Goal: Task Accomplishment & Management: Manage account settings

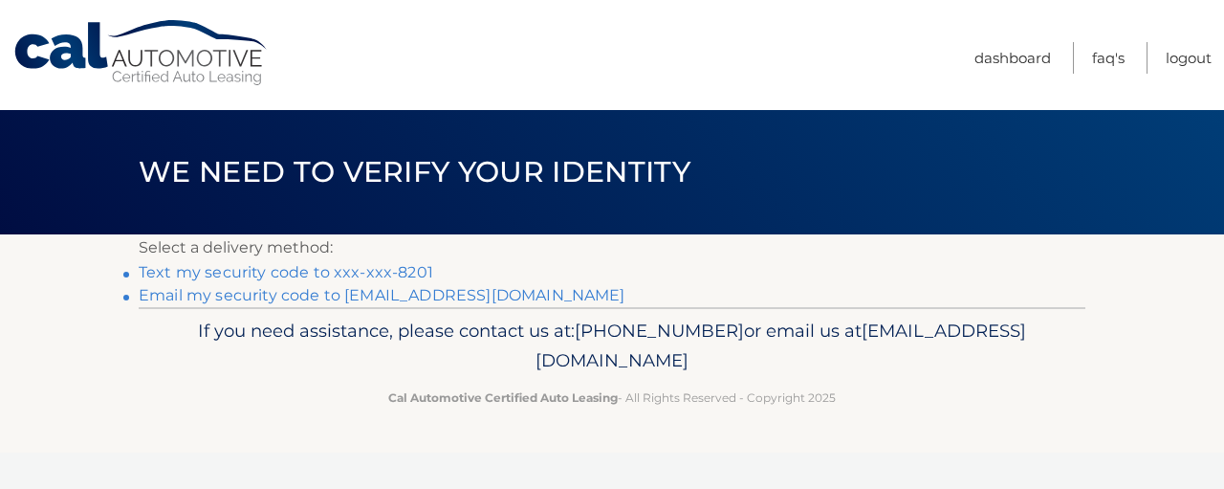
click at [433, 276] on link "Text my security code to xxx-xxx-8201" at bounding box center [286, 272] width 294 height 18
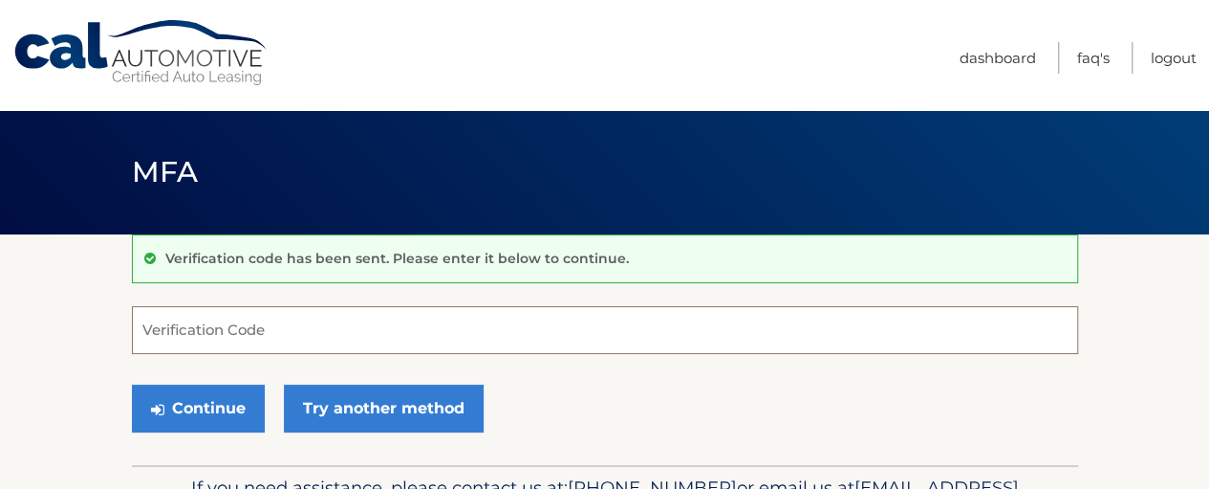
click at [347, 350] on input "Verification Code" at bounding box center [605, 330] width 947 height 48
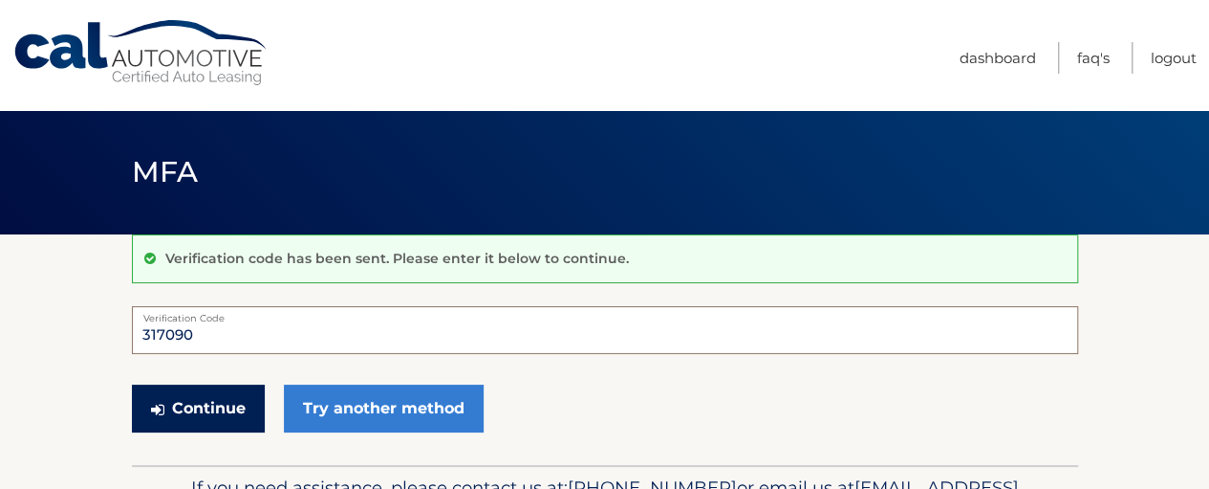
type input "317090"
click at [236, 412] on button "Continue" at bounding box center [198, 408] width 133 height 48
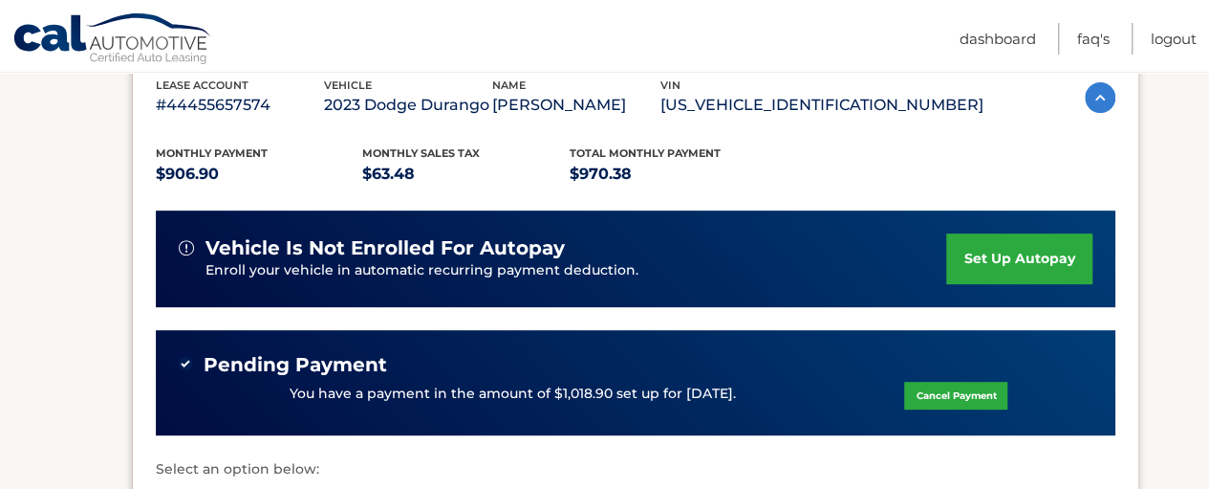
scroll to position [382, 0]
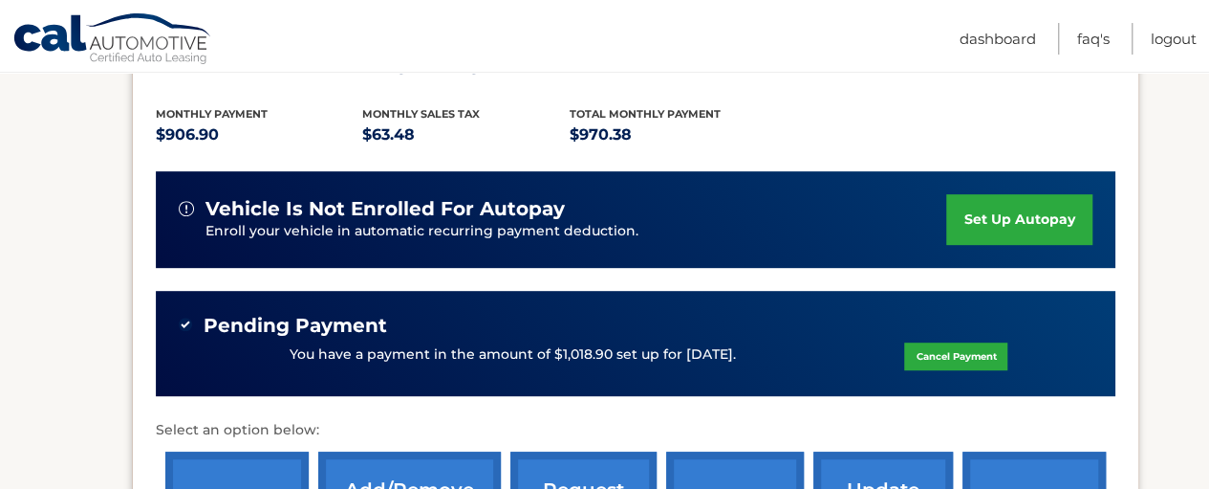
click at [1013, 228] on link "set up autopay" at bounding box center [1019, 219] width 145 height 51
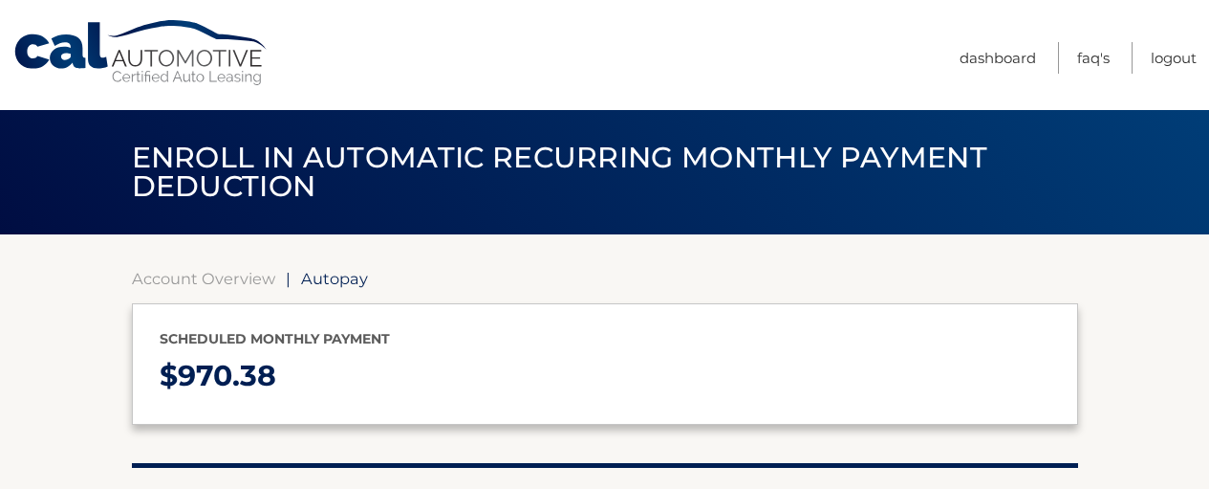
select select "NmJhMjI5Y2YtMDgzNS00M2VjLWFjMDYtODM4OGYxNzkxMGZi"
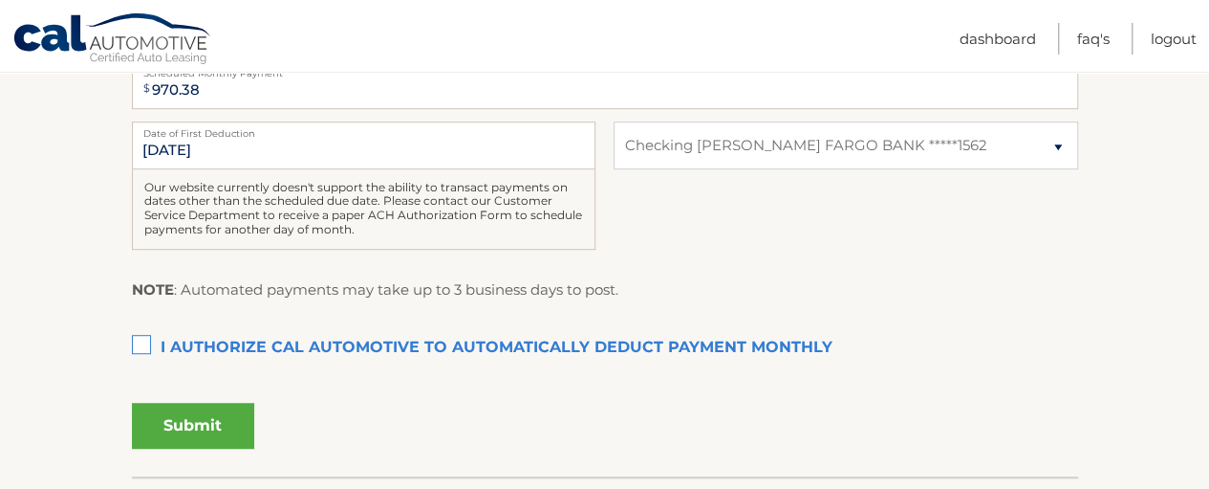
scroll to position [574, 0]
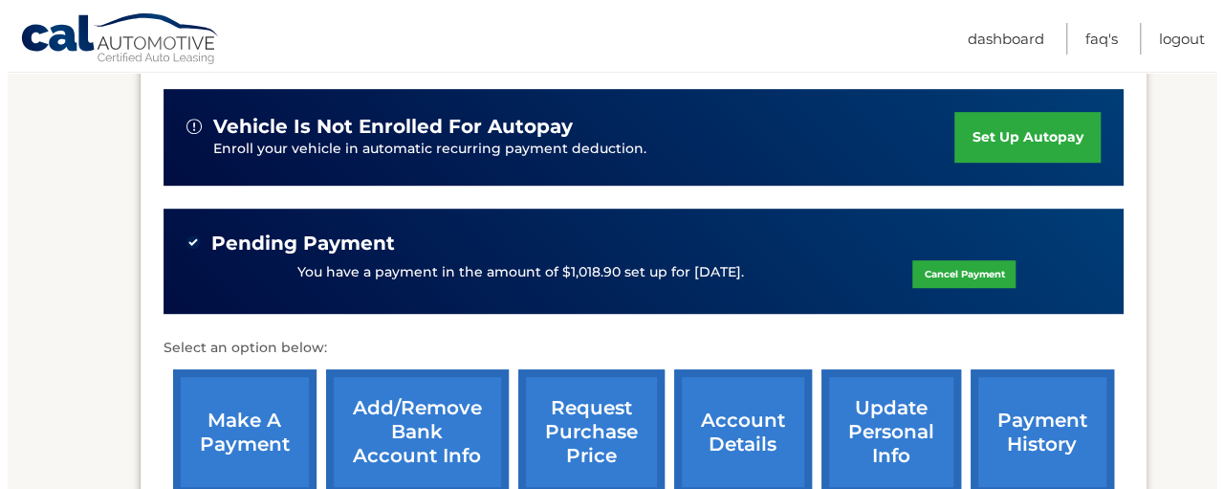
scroll to position [574, 0]
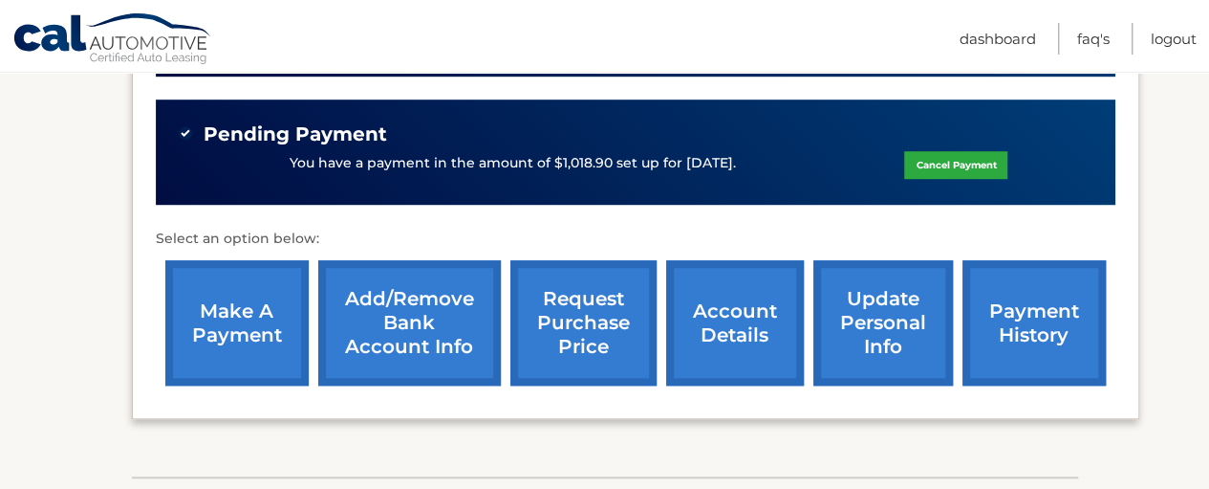
click at [561, 318] on link "request purchase price" at bounding box center [584, 322] width 146 height 125
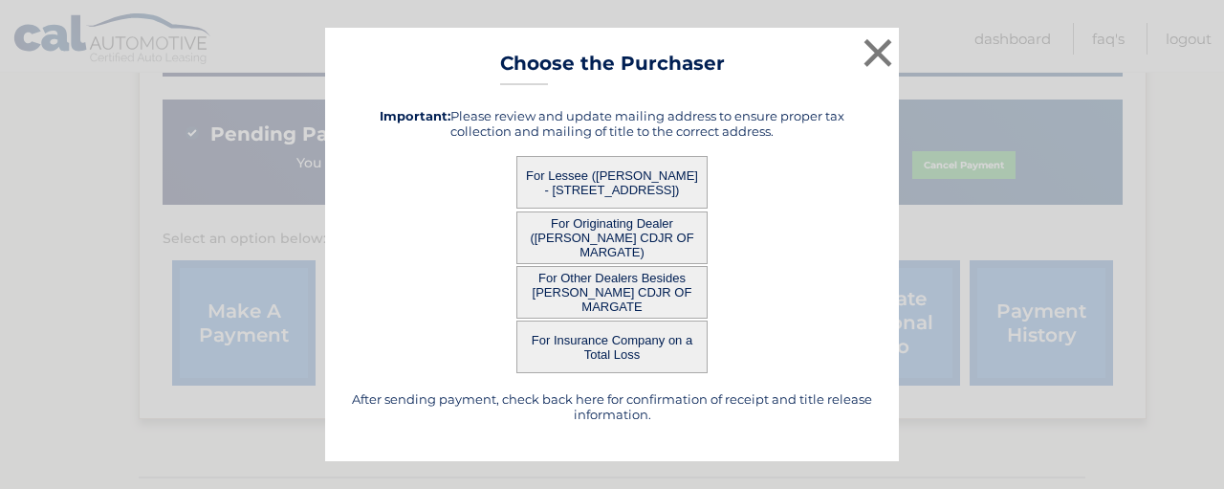
click at [639, 190] on button "For Lessee (MICHAEL KRIZNAUSKI - 2347 SE 10TH ST, , POMPANO BEACH, FL 33062)" at bounding box center [611, 182] width 191 height 53
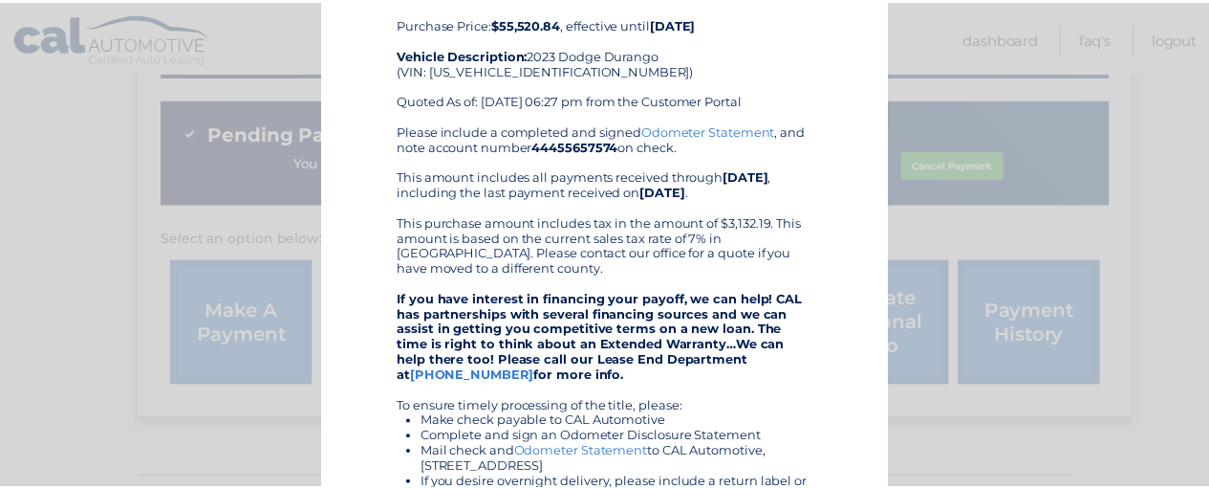
scroll to position [0, 0]
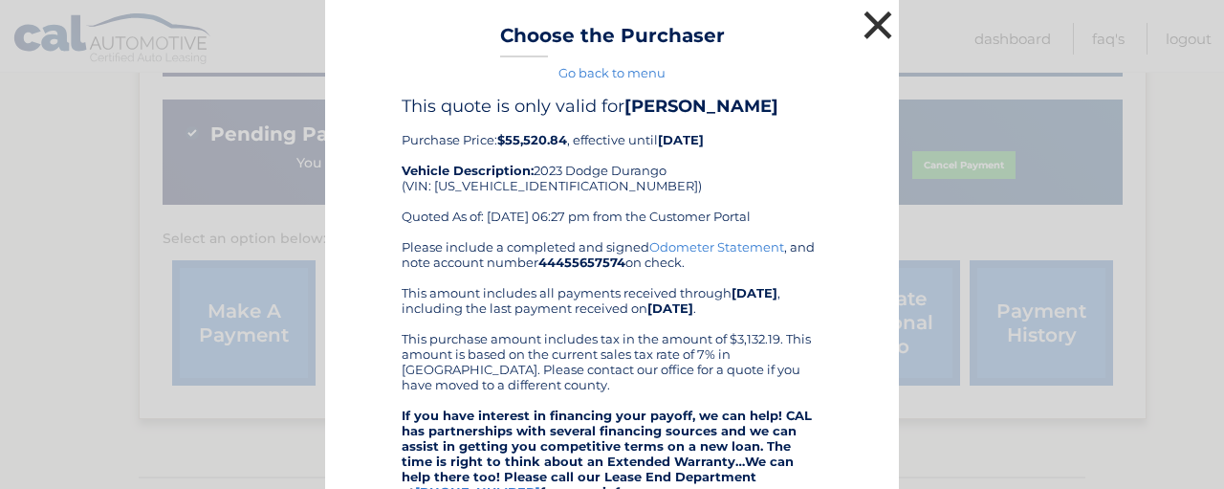
click at [876, 28] on button "×" at bounding box center [878, 25] width 38 height 38
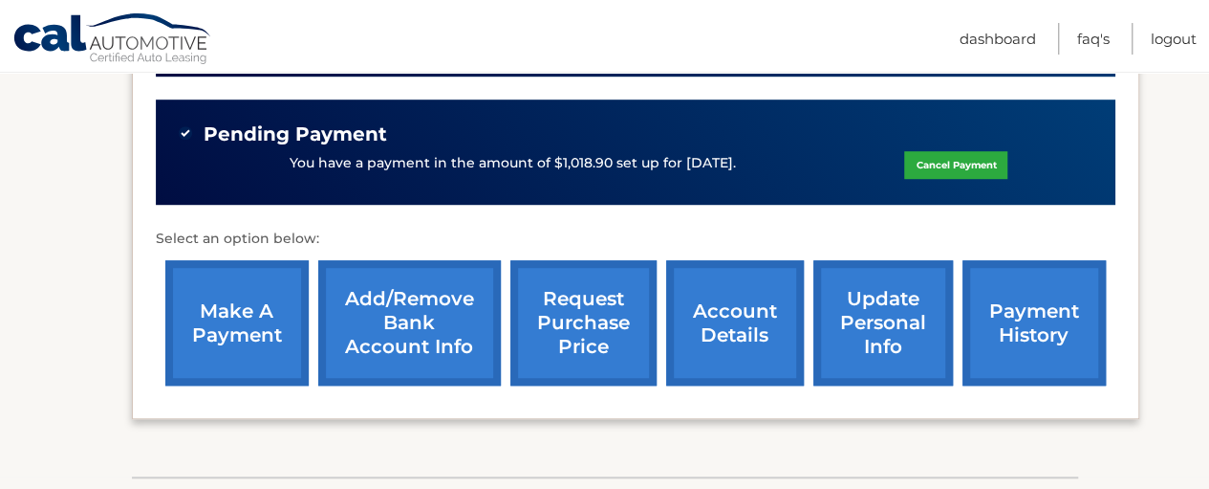
click at [604, 351] on link "request purchase price" at bounding box center [584, 322] width 146 height 125
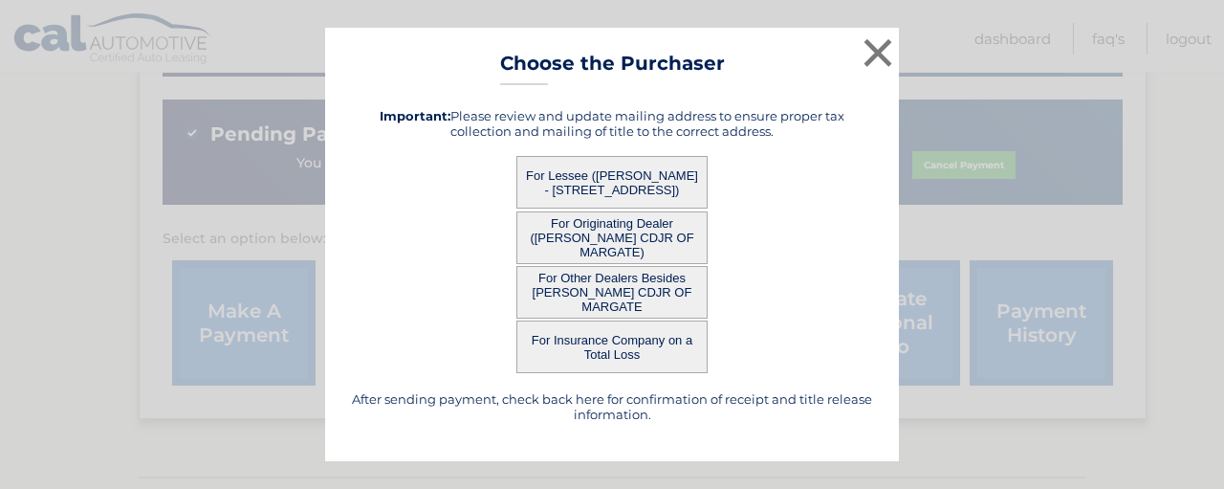
click at [624, 299] on button "For Other Dealers Besides [PERSON_NAME] CDJR OF MARGATE" at bounding box center [611, 292] width 191 height 53
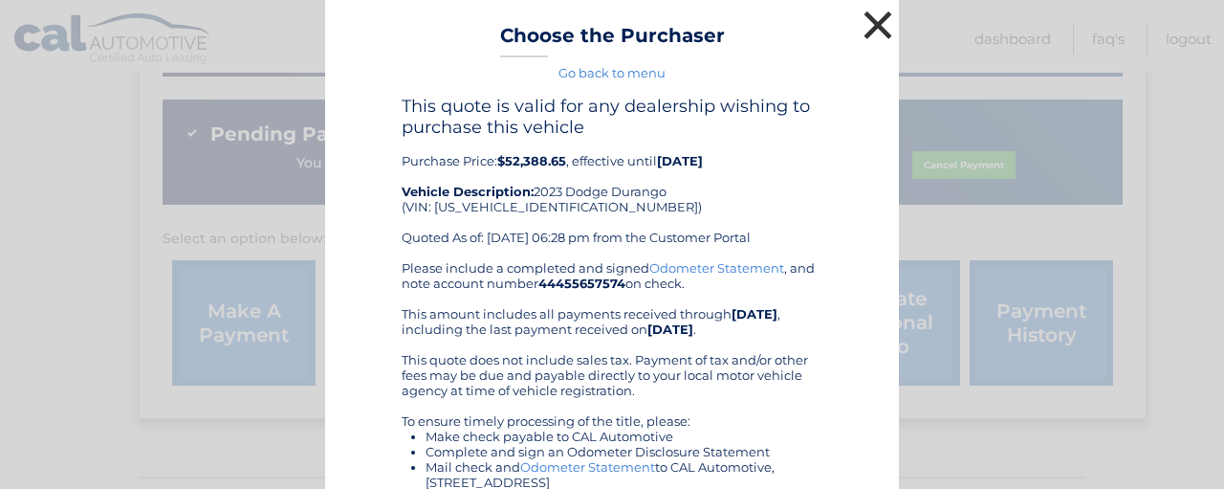
click at [878, 28] on button "×" at bounding box center [878, 25] width 38 height 38
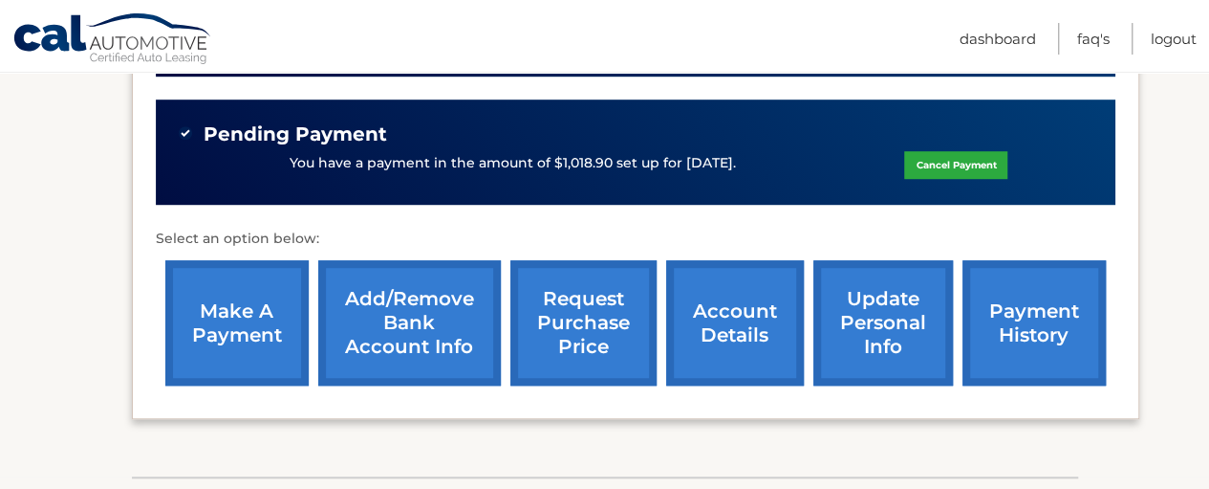
click at [723, 330] on link "account details" at bounding box center [735, 322] width 138 height 125
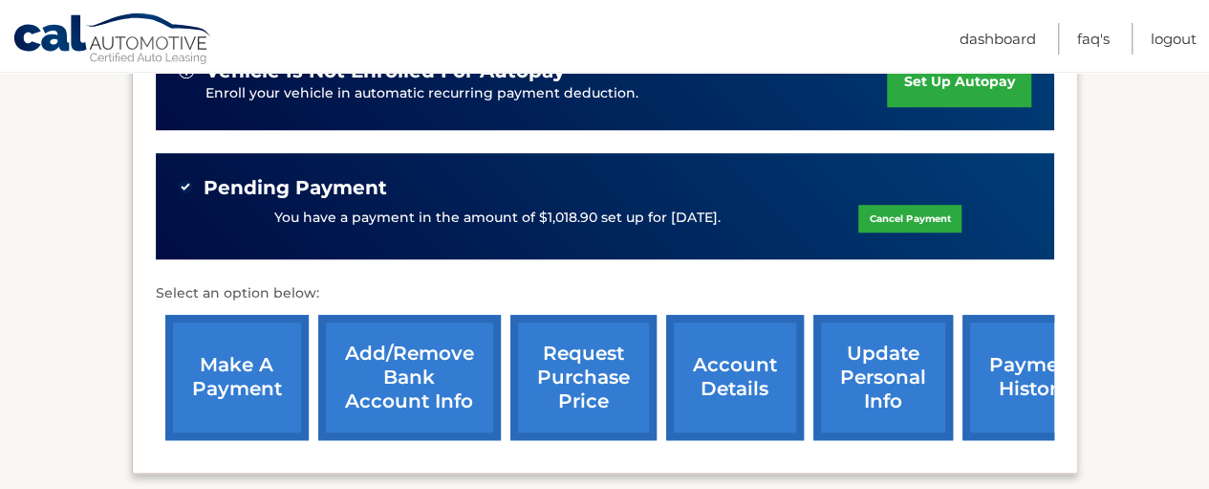
scroll to position [574, 0]
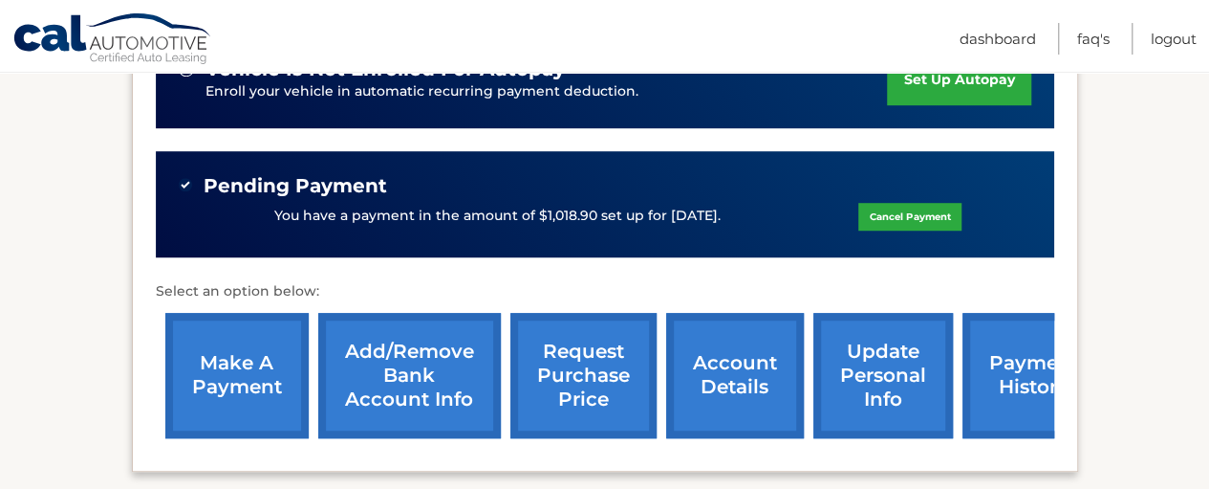
click at [990, 348] on link "payment history" at bounding box center [1034, 375] width 143 height 125
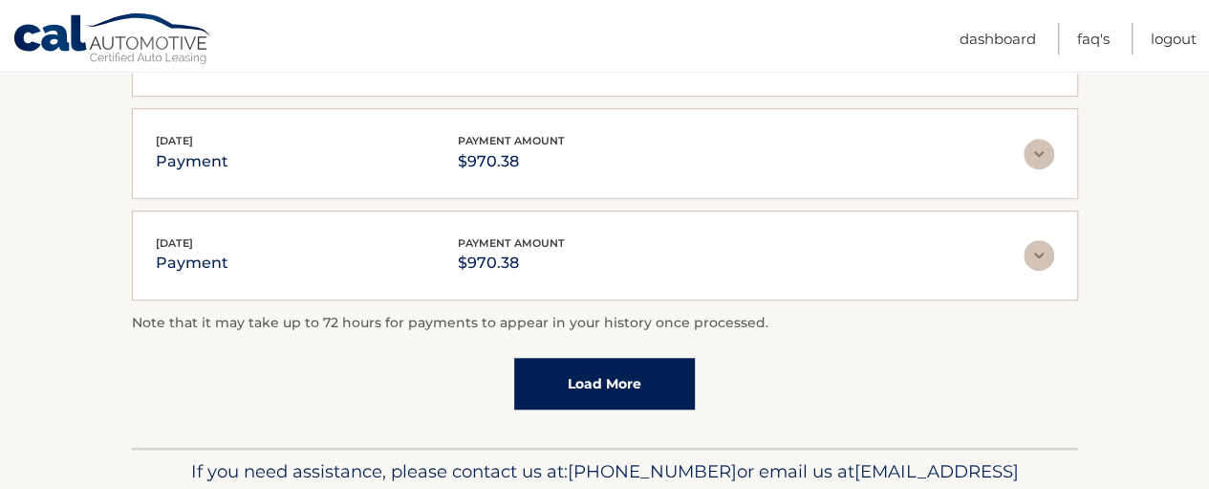
scroll to position [765, 0]
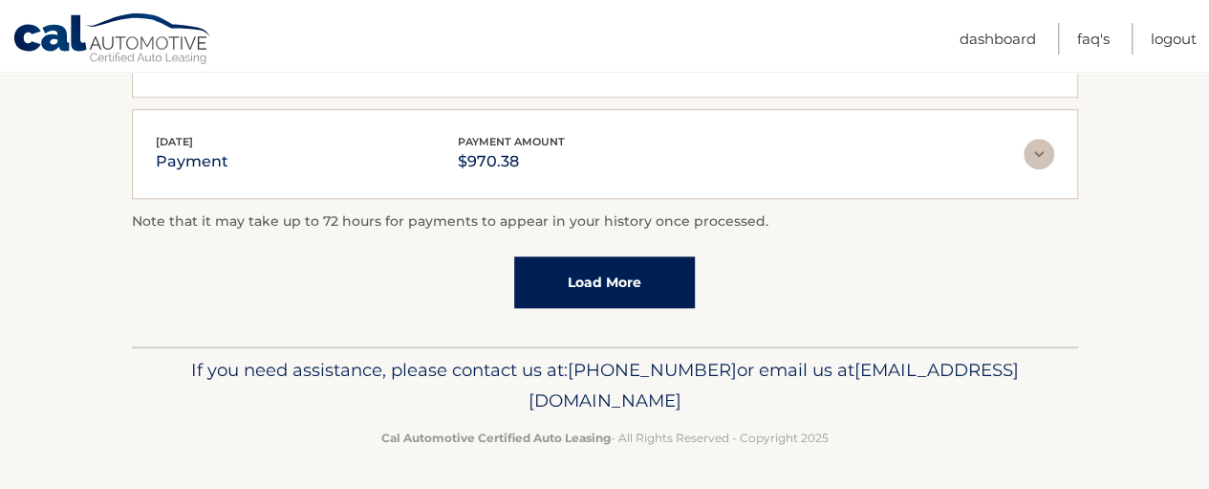
click at [623, 295] on link "Load More" at bounding box center [604, 282] width 181 height 52
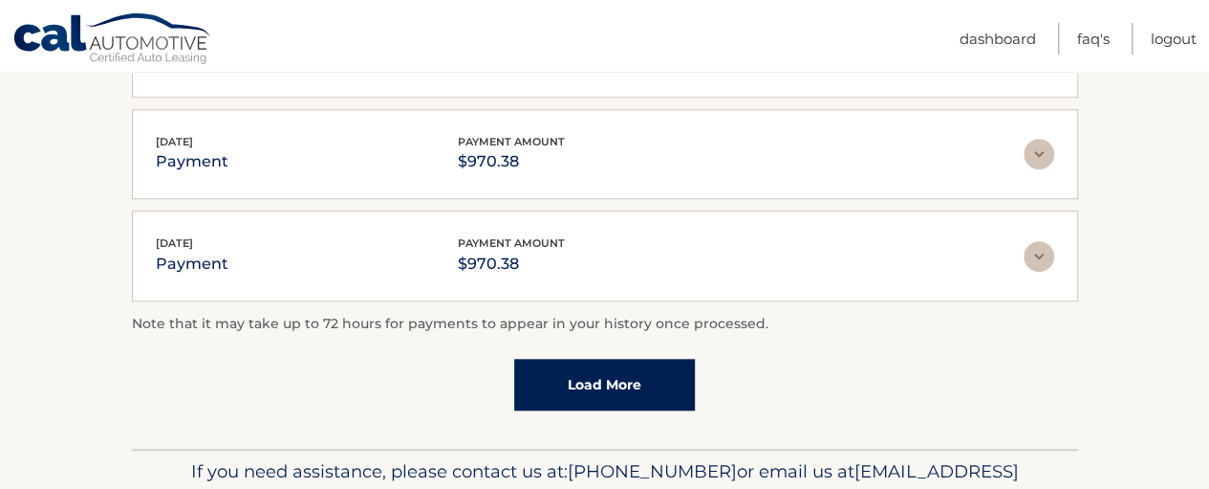
click at [651, 386] on link "Load More" at bounding box center [604, 385] width 181 height 52
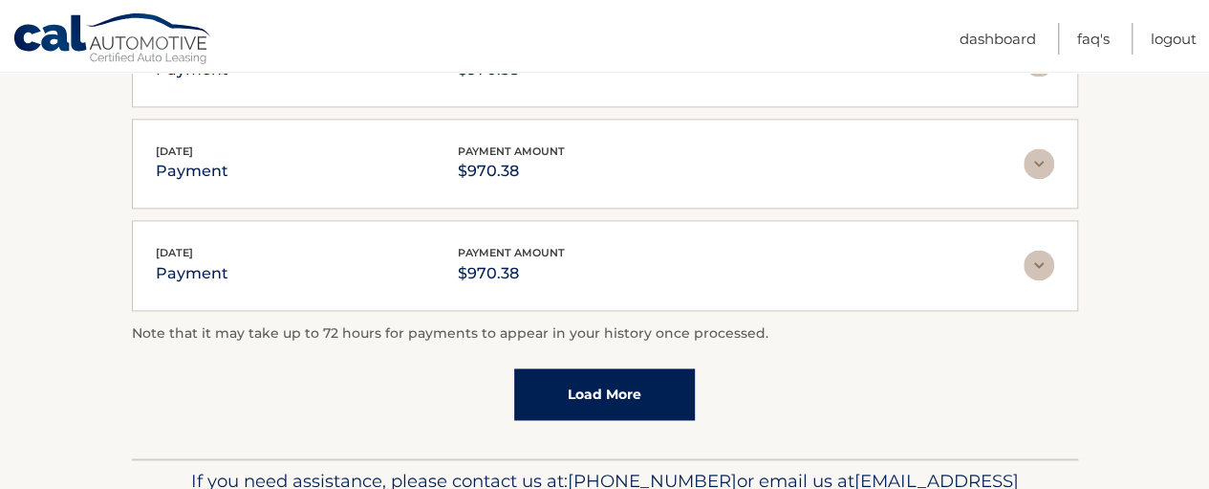
scroll to position [1371, 0]
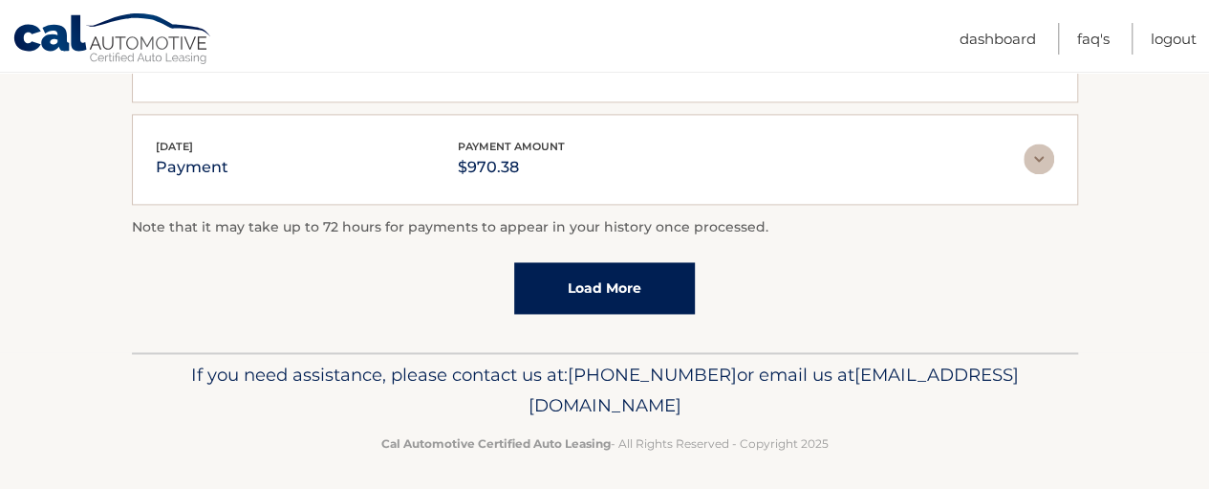
click at [614, 287] on link "Load More" at bounding box center [604, 288] width 181 height 52
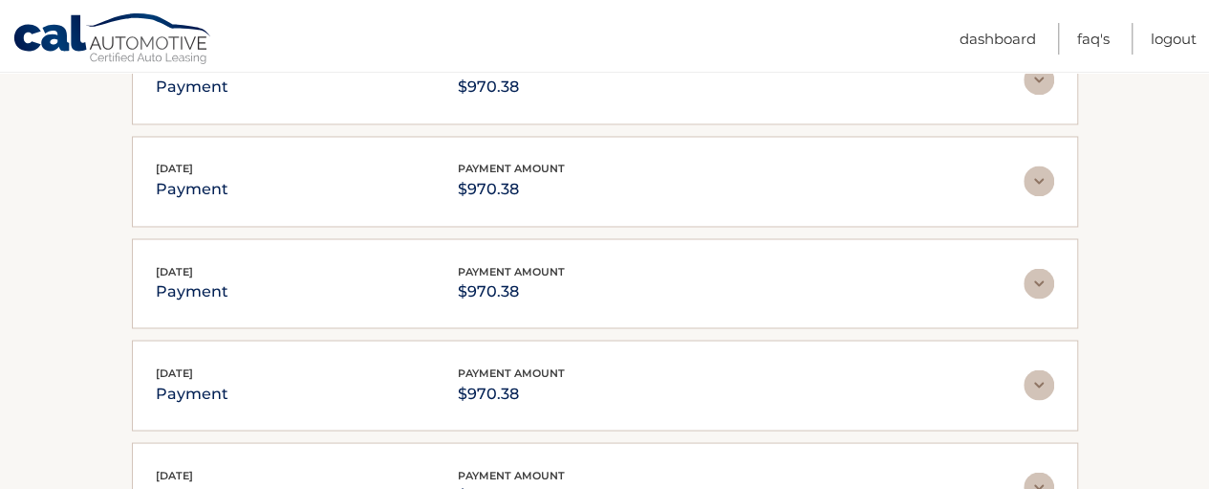
scroll to position [1753, 0]
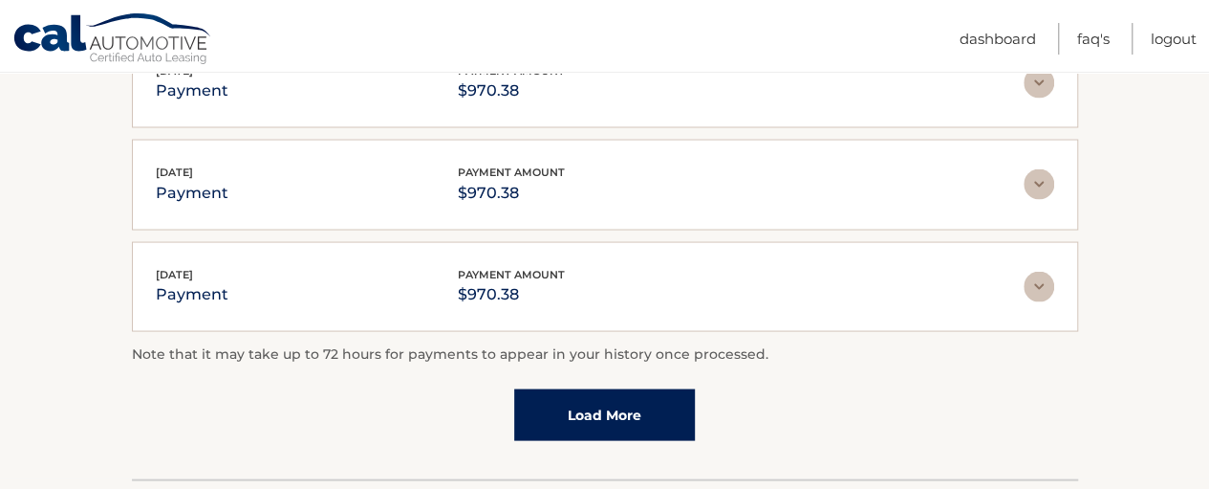
click at [591, 396] on link "Load More" at bounding box center [604, 414] width 181 height 52
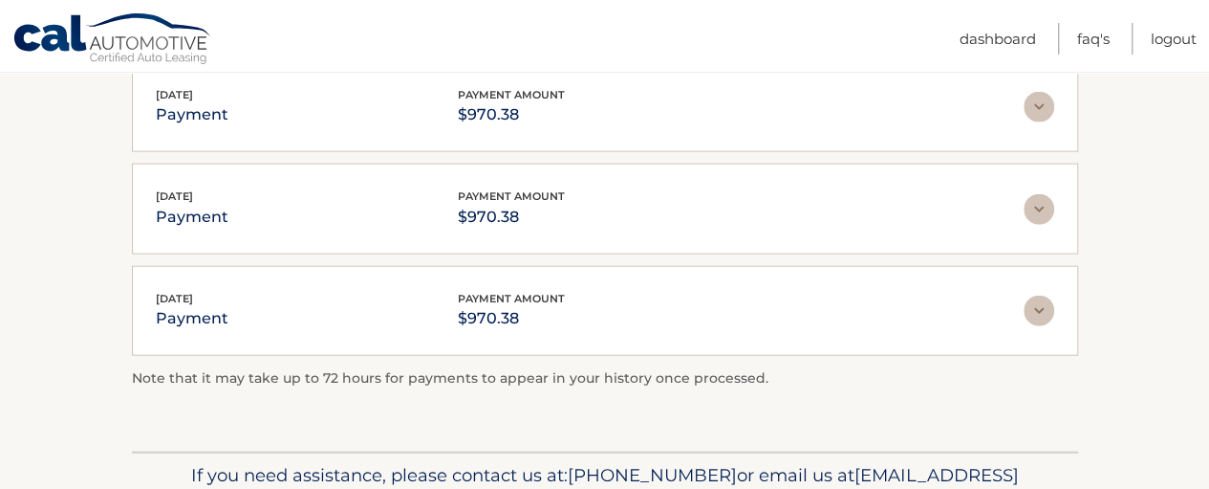
scroll to position [2226, 0]
